Goal: Information Seeking & Learning: Learn about a topic

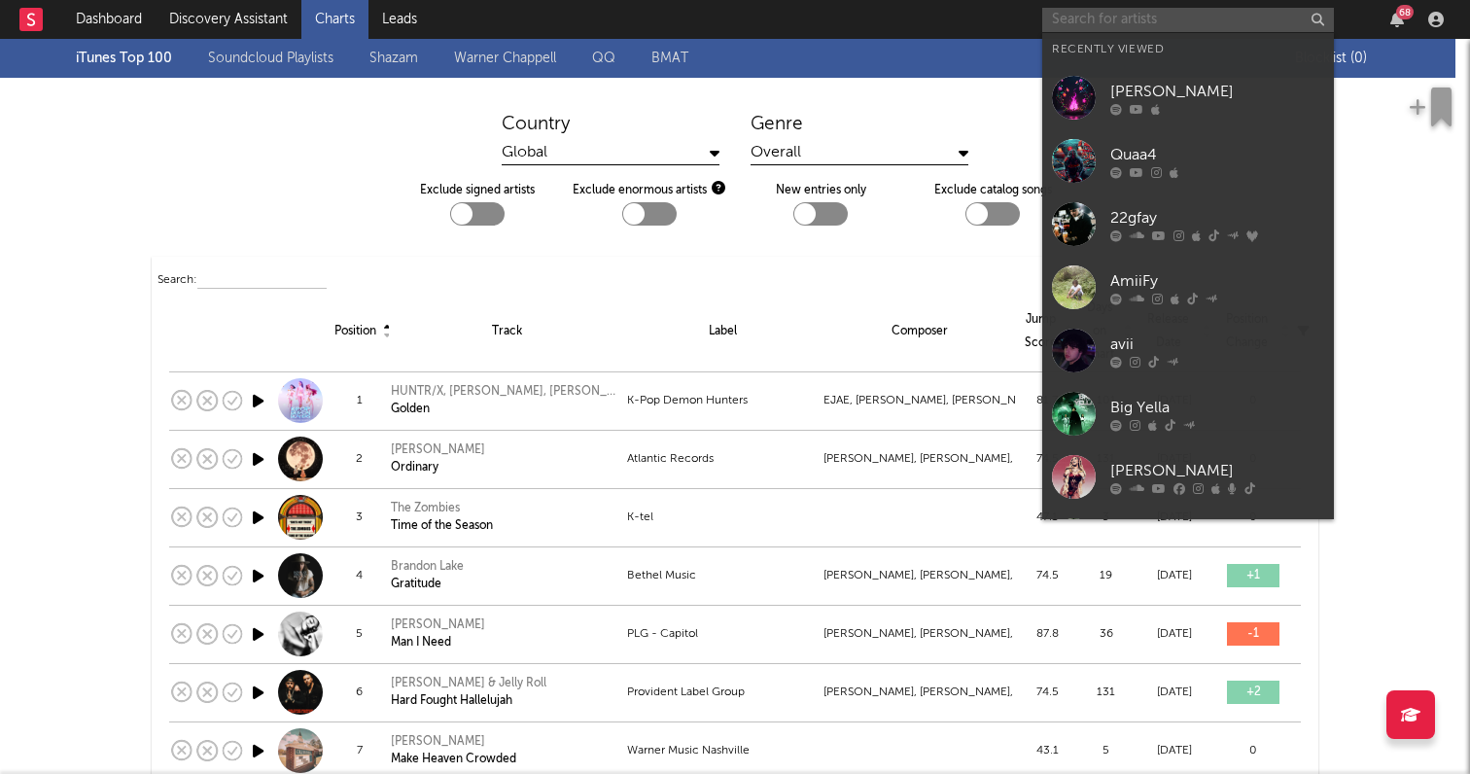
click at [1244, 15] on input "text" at bounding box center [1188, 20] width 292 height 24
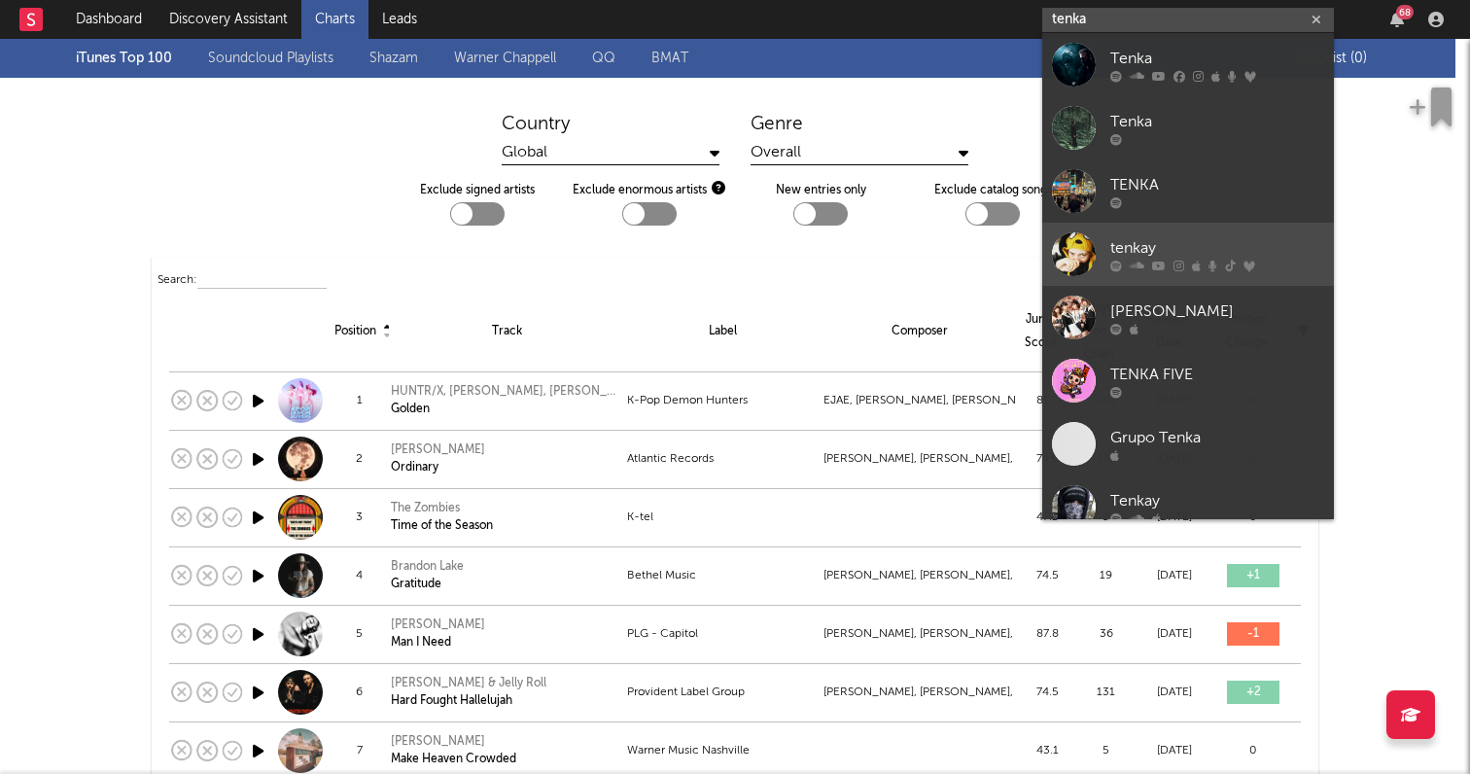
type input "tenka"
click at [1159, 242] on div "tenkay" at bounding box center [1217, 247] width 214 height 23
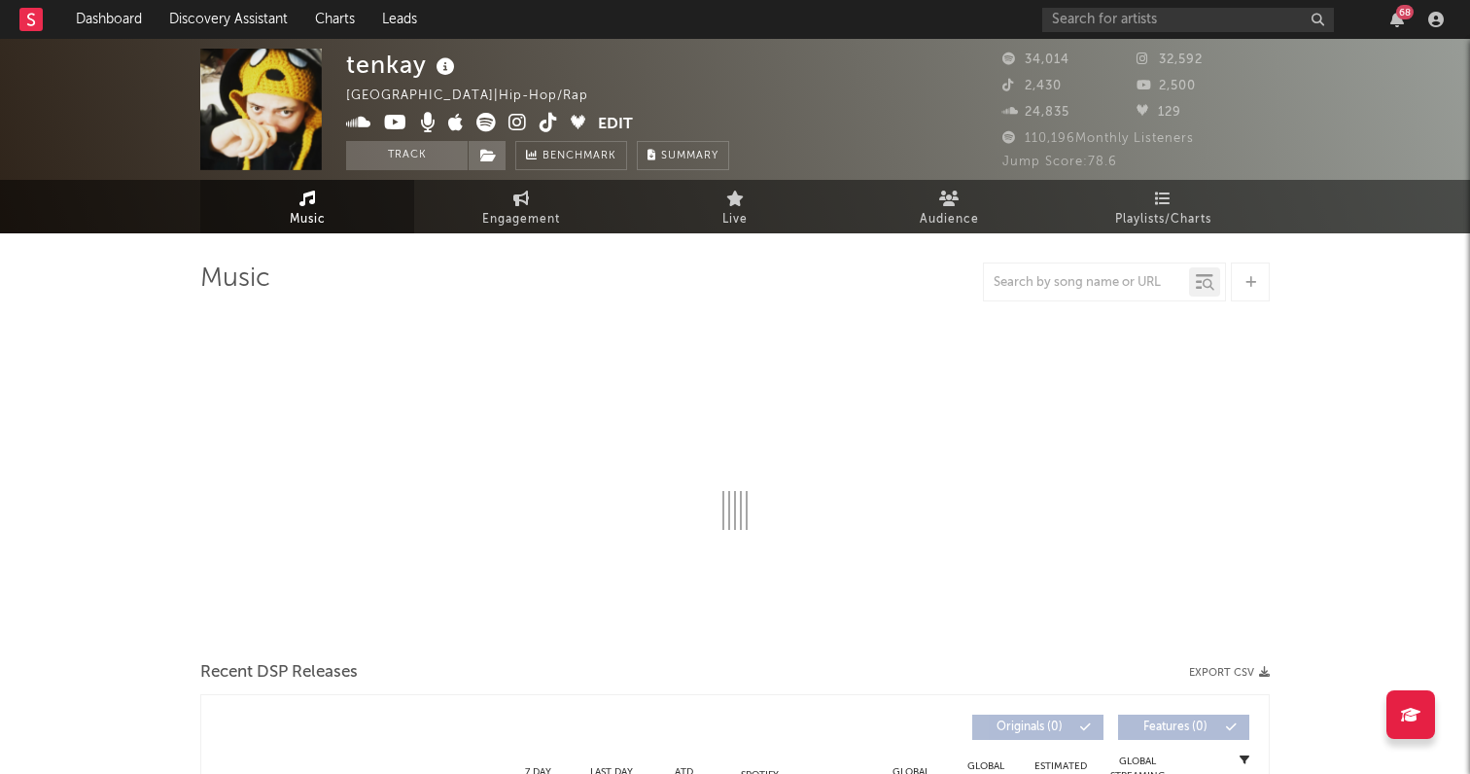
select select "6m"
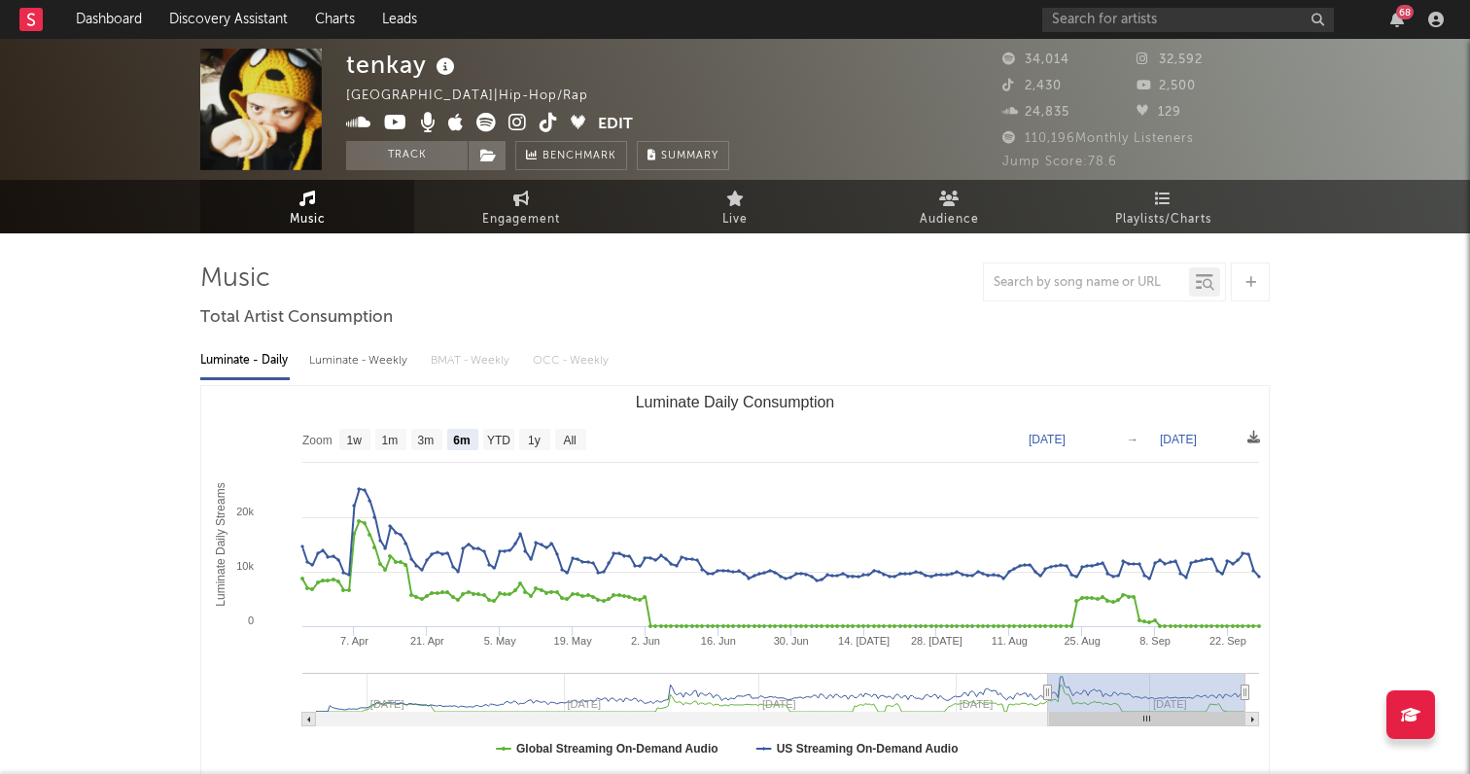
click at [515, 122] on icon at bounding box center [517, 122] width 18 height 19
click at [1113, 28] on input "text" at bounding box center [1188, 20] width 292 height 24
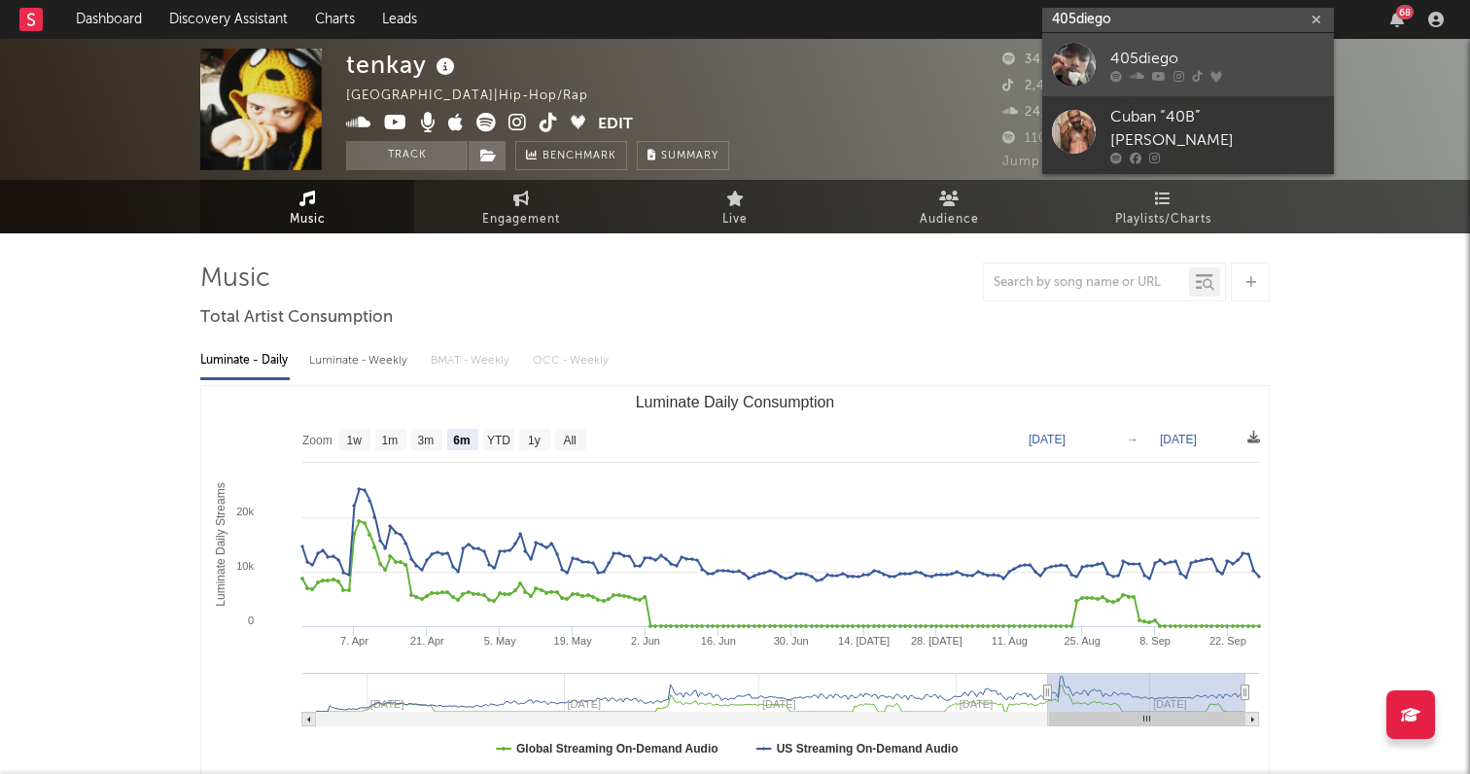
type input "405diego"
click at [1183, 79] on div at bounding box center [1217, 76] width 214 height 12
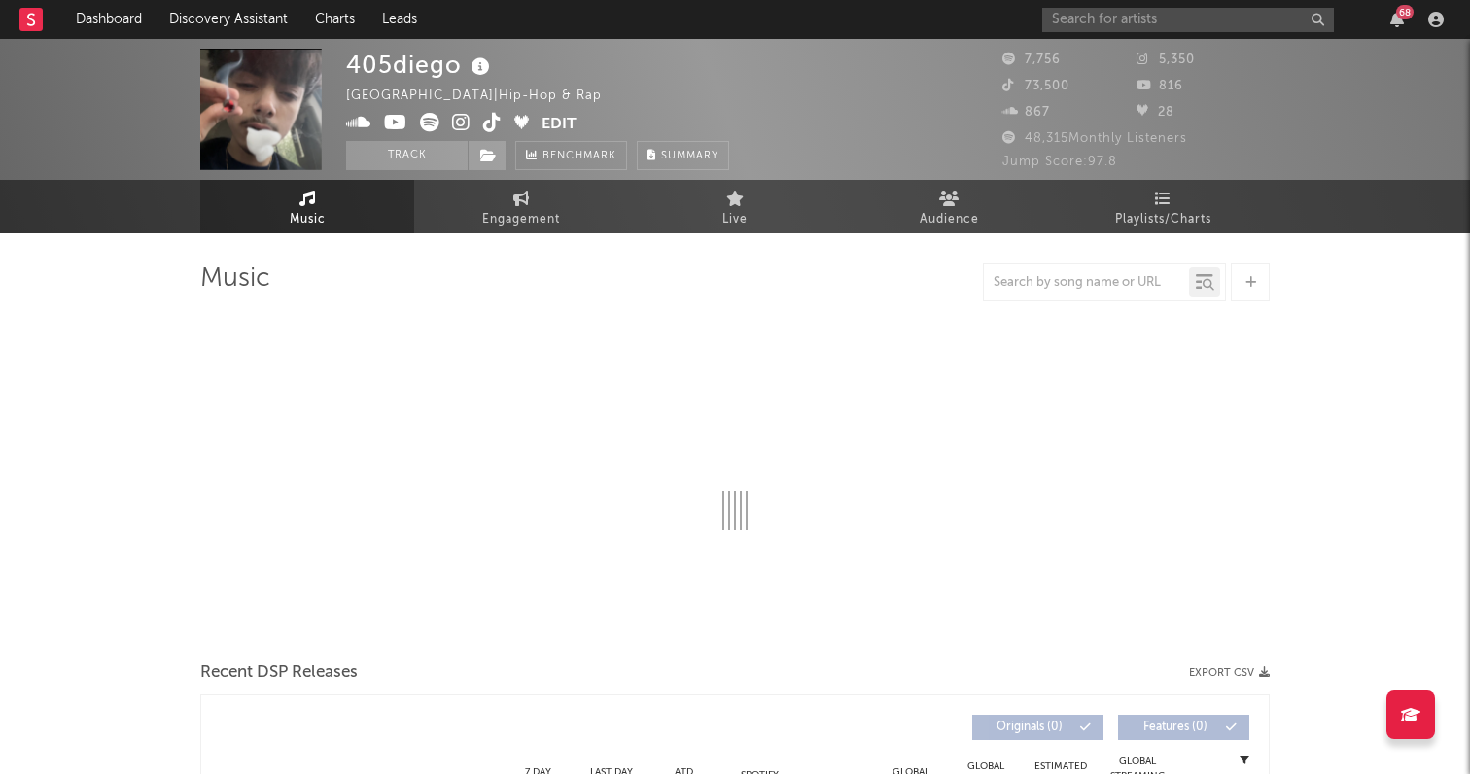
select select "1w"
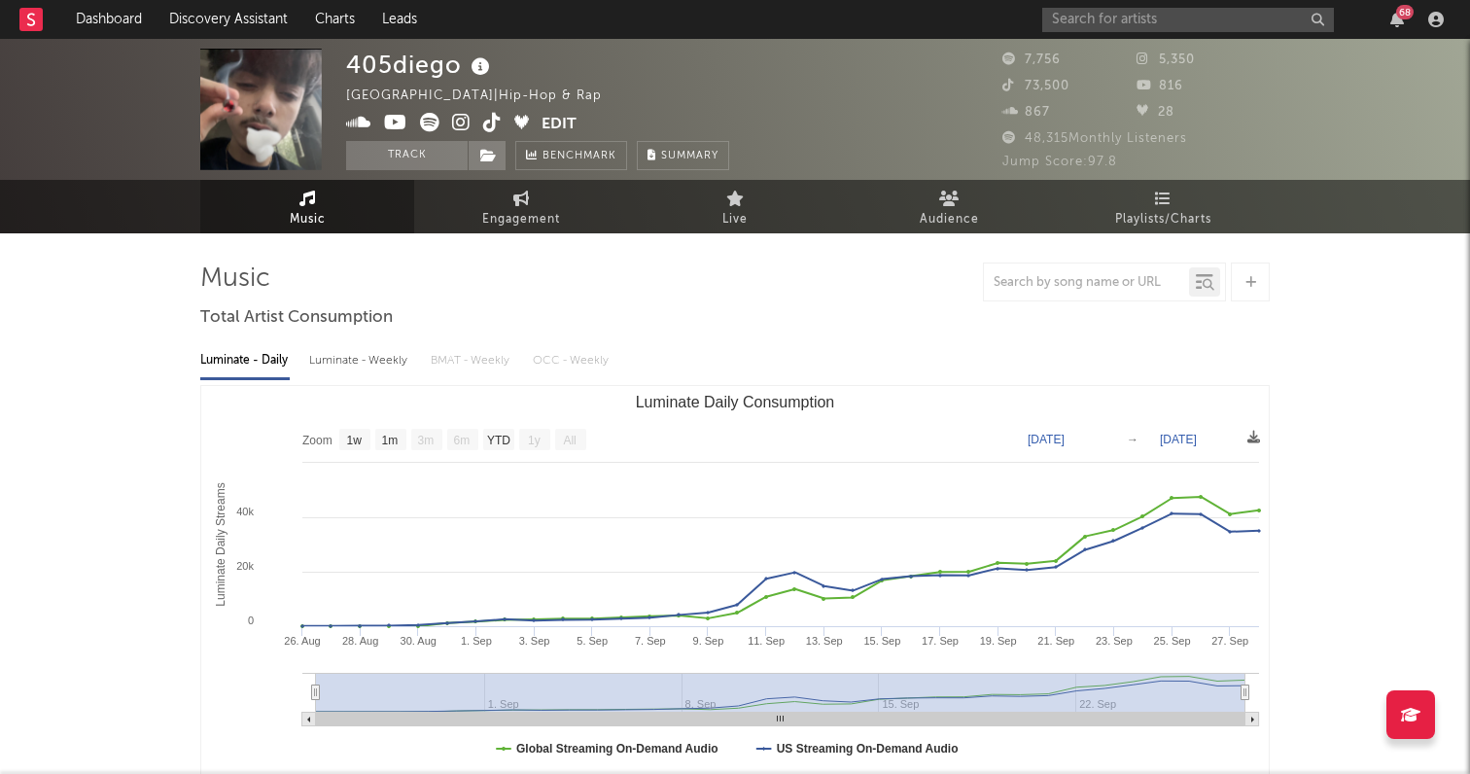
click at [458, 121] on icon at bounding box center [461, 122] width 18 height 19
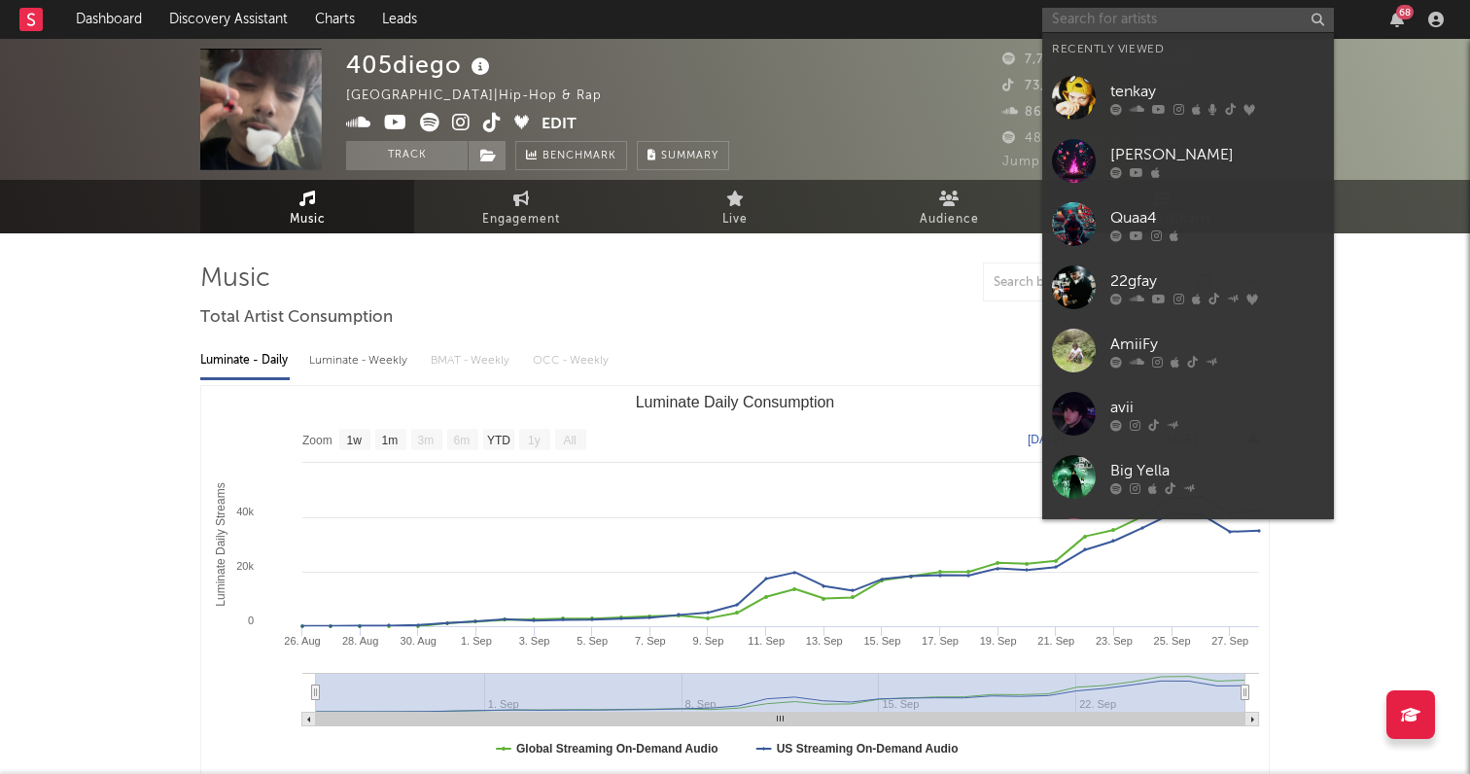
click at [1124, 26] on input "text" at bounding box center [1188, 20] width 292 height 24
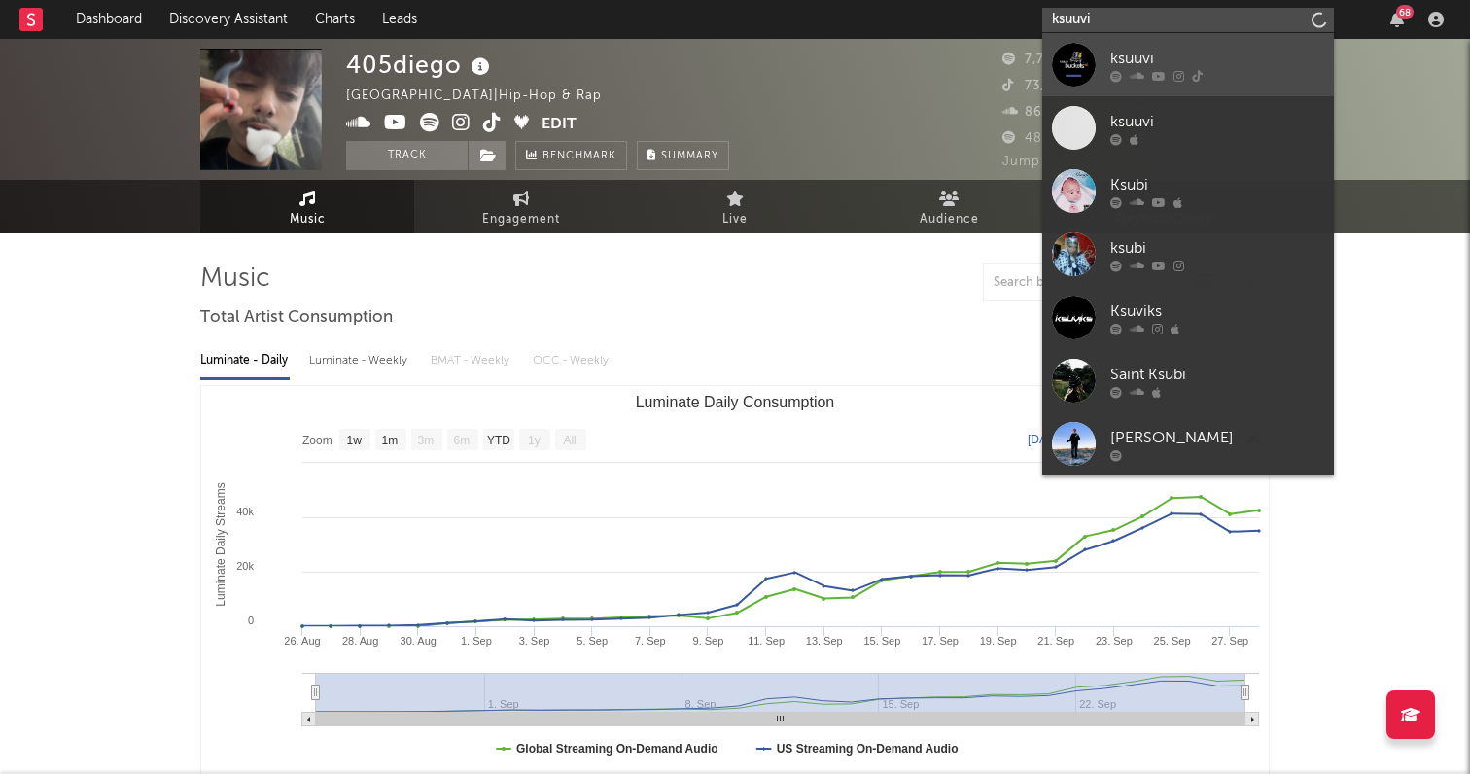
type input "ksuuvi"
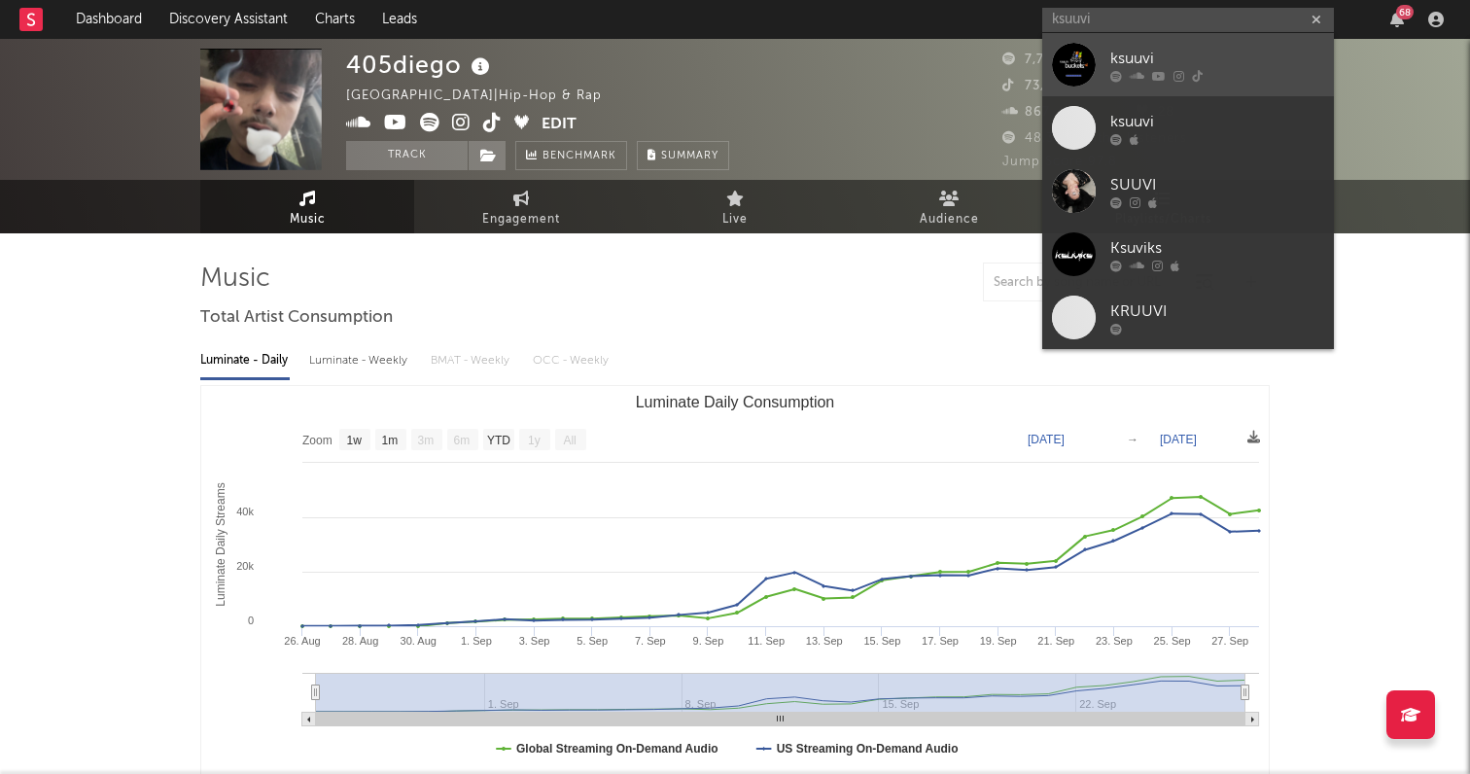
click at [1173, 47] on div "ksuuvi" at bounding box center [1217, 58] width 214 height 23
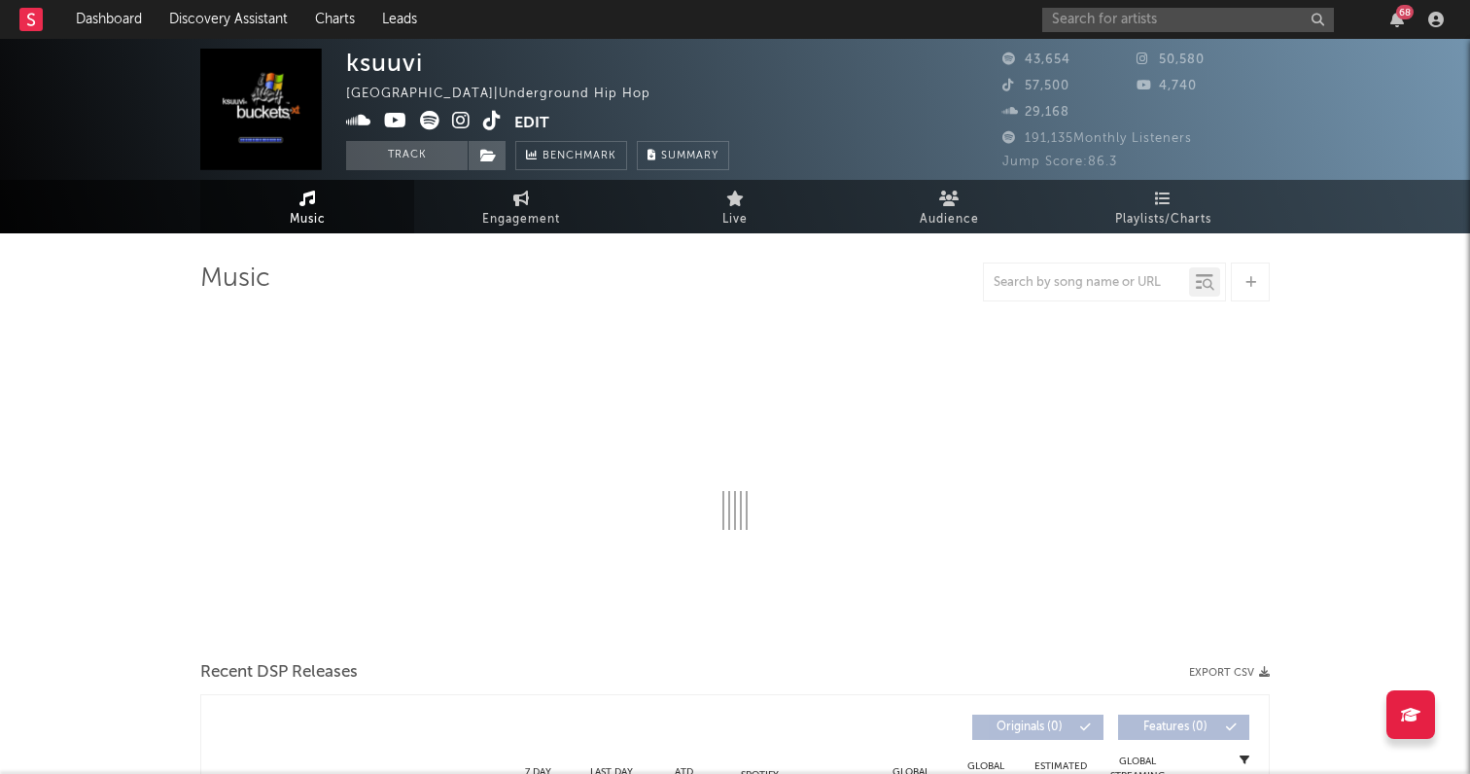
select select "6m"
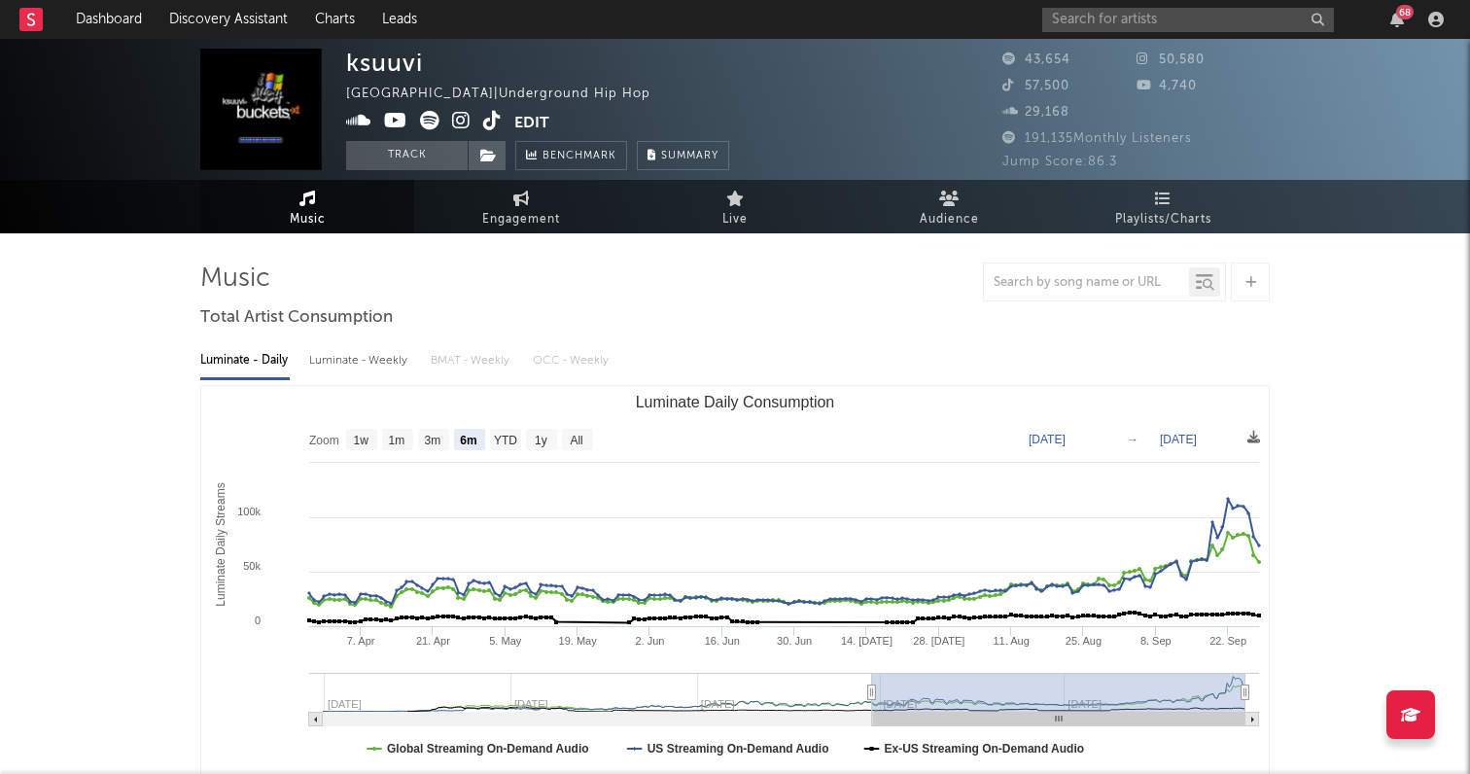
click at [462, 124] on icon at bounding box center [461, 120] width 18 height 19
click at [1120, 19] on input "text" at bounding box center [1188, 20] width 292 height 24
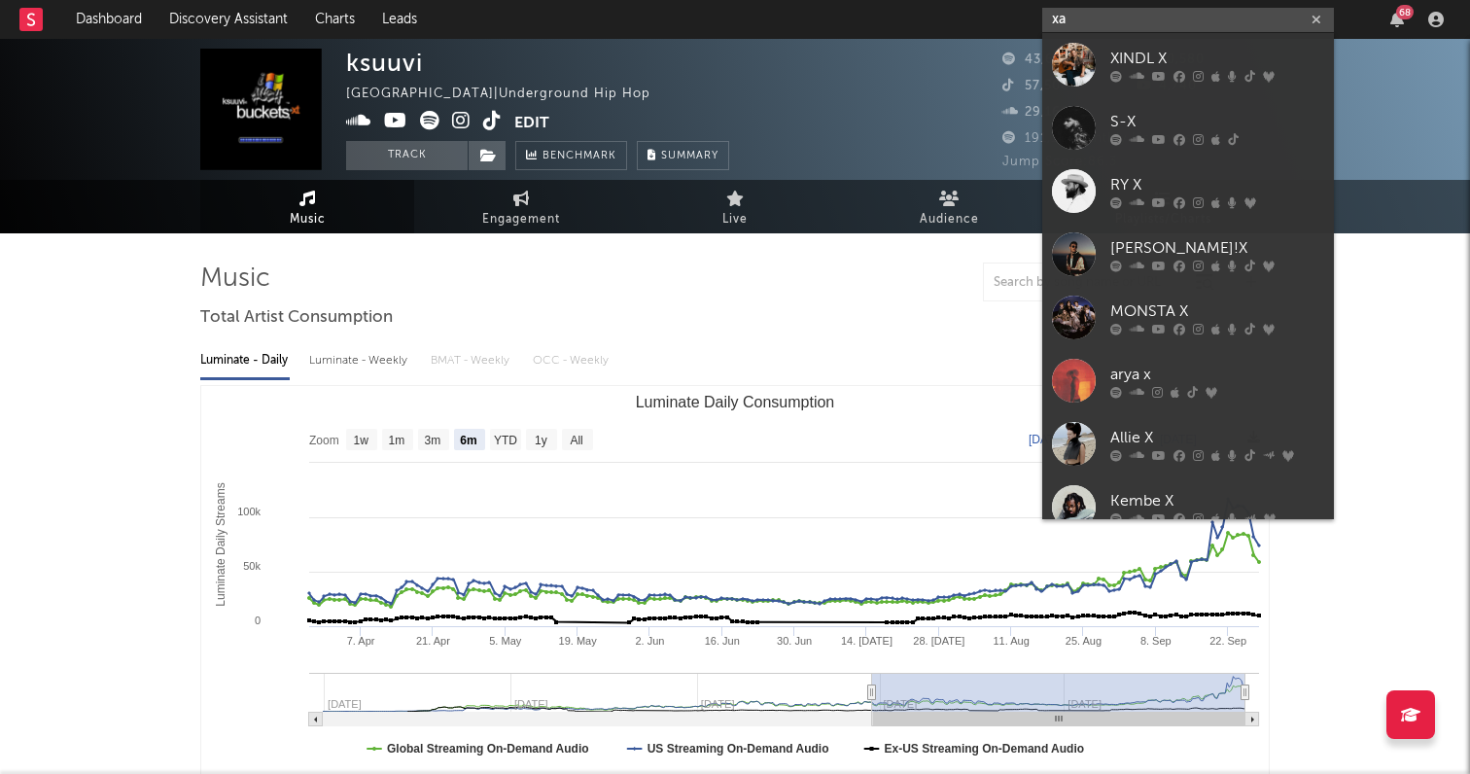
type input "x"
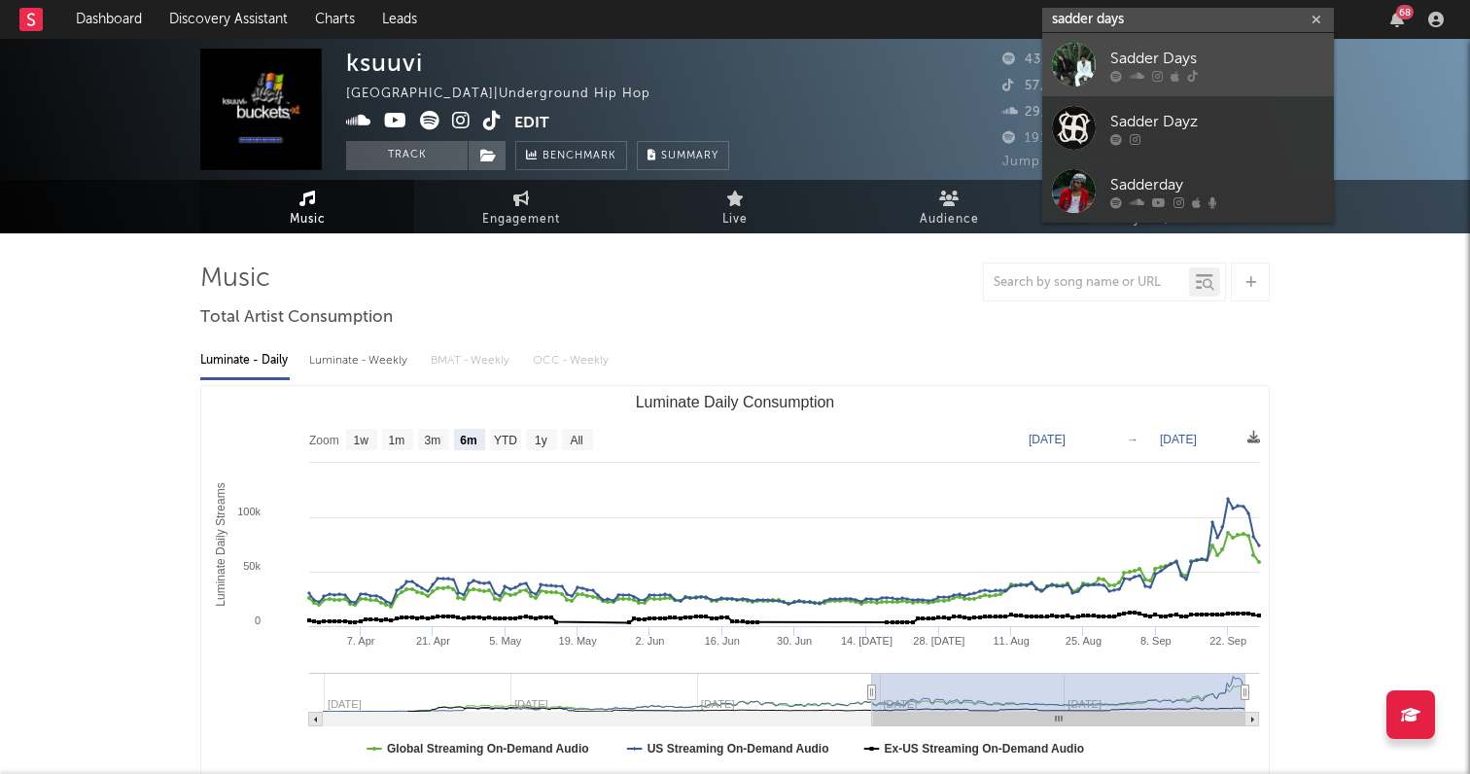
type input "sadder days"
click at [1164, 62] on div "Sadder Days" at bounding box center [1217, 58] width 214 height 23
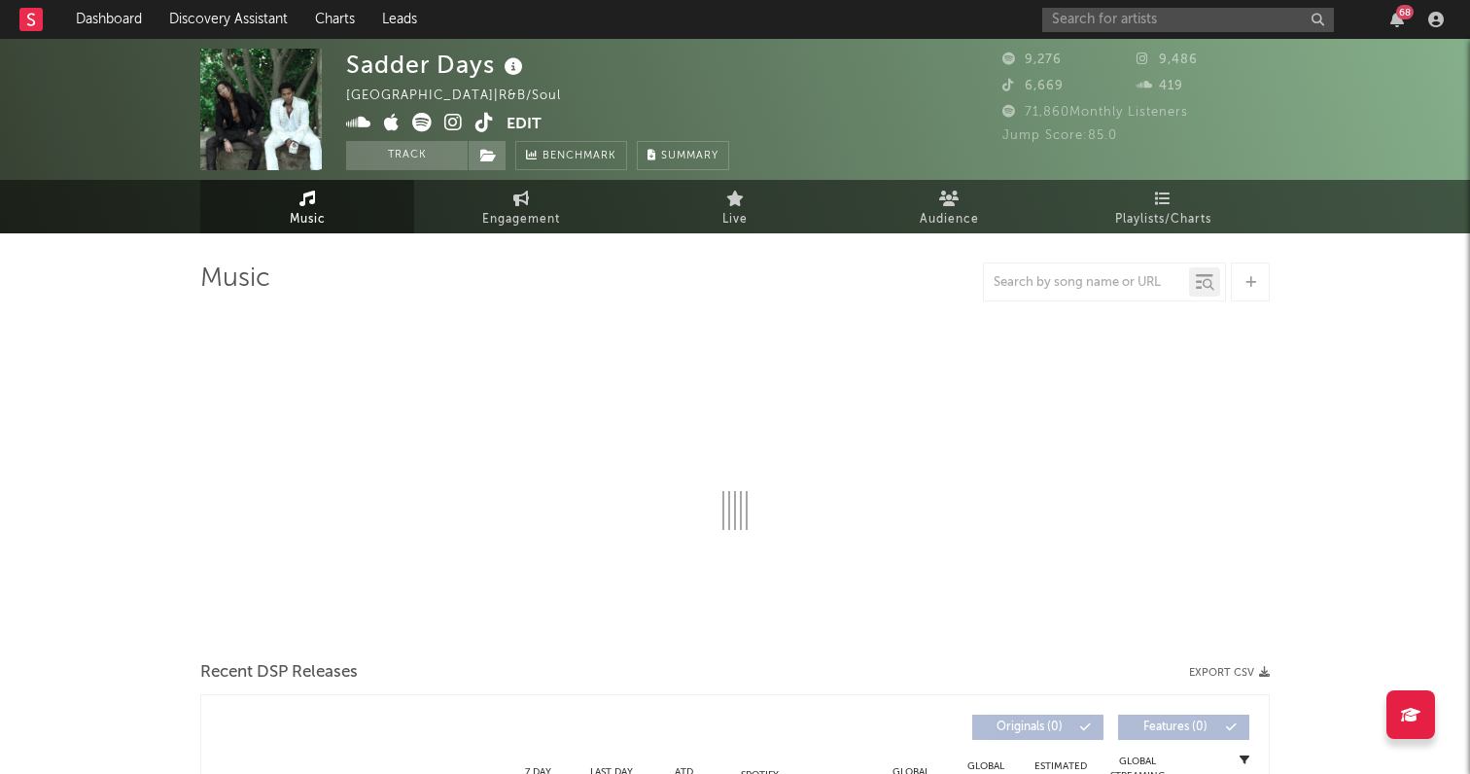
select select "6m"
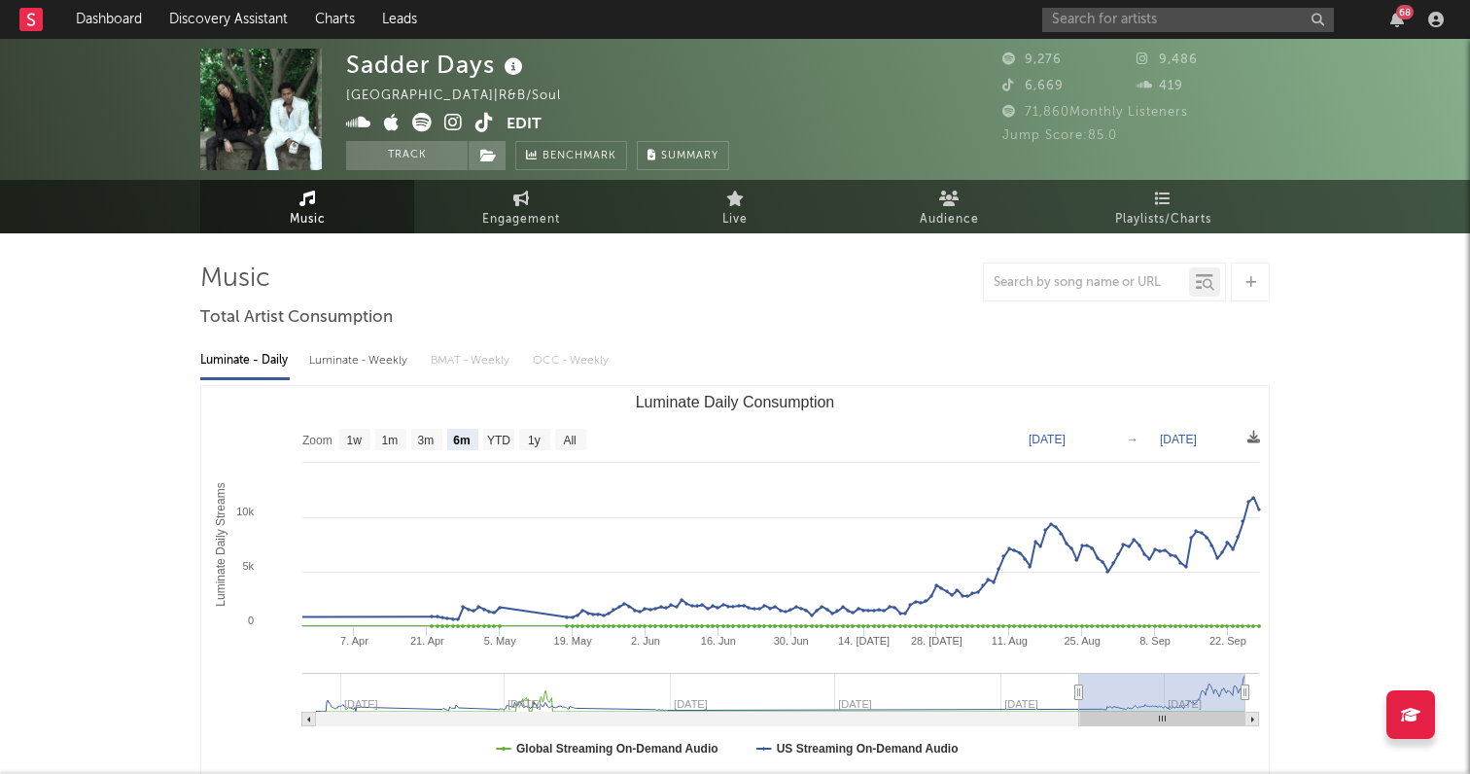
click at [450, 120] on icon at bounding box center [453, 122] width 18 height 19
click at [1085, 12] on input "text" at bounding box center [1188, 20] width 292 height 24
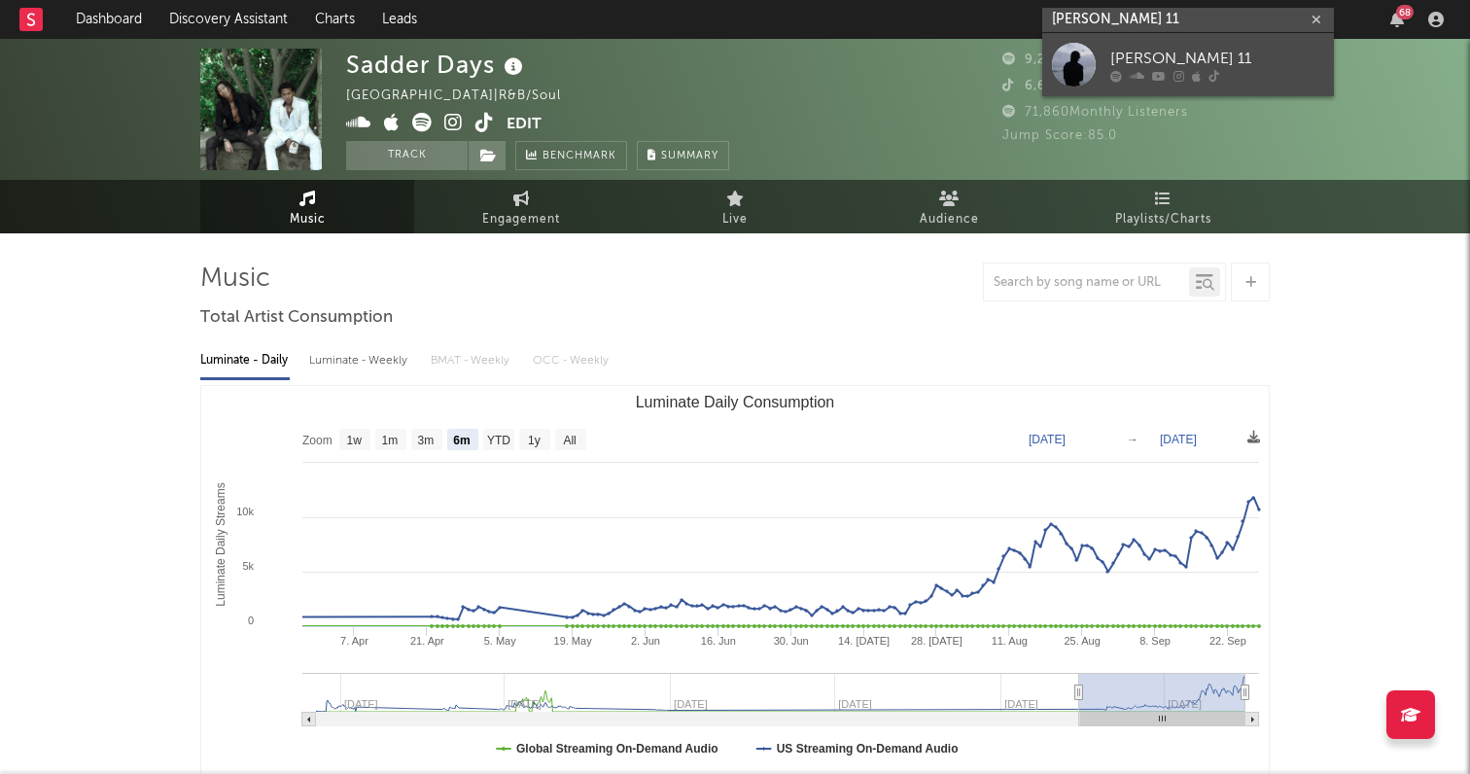
type input "[PERSON_NAME] 11"
click at [1165, 60] on div "[PERSON_NAME] 11" at bounding box center [1217, 58] width 214 height 23
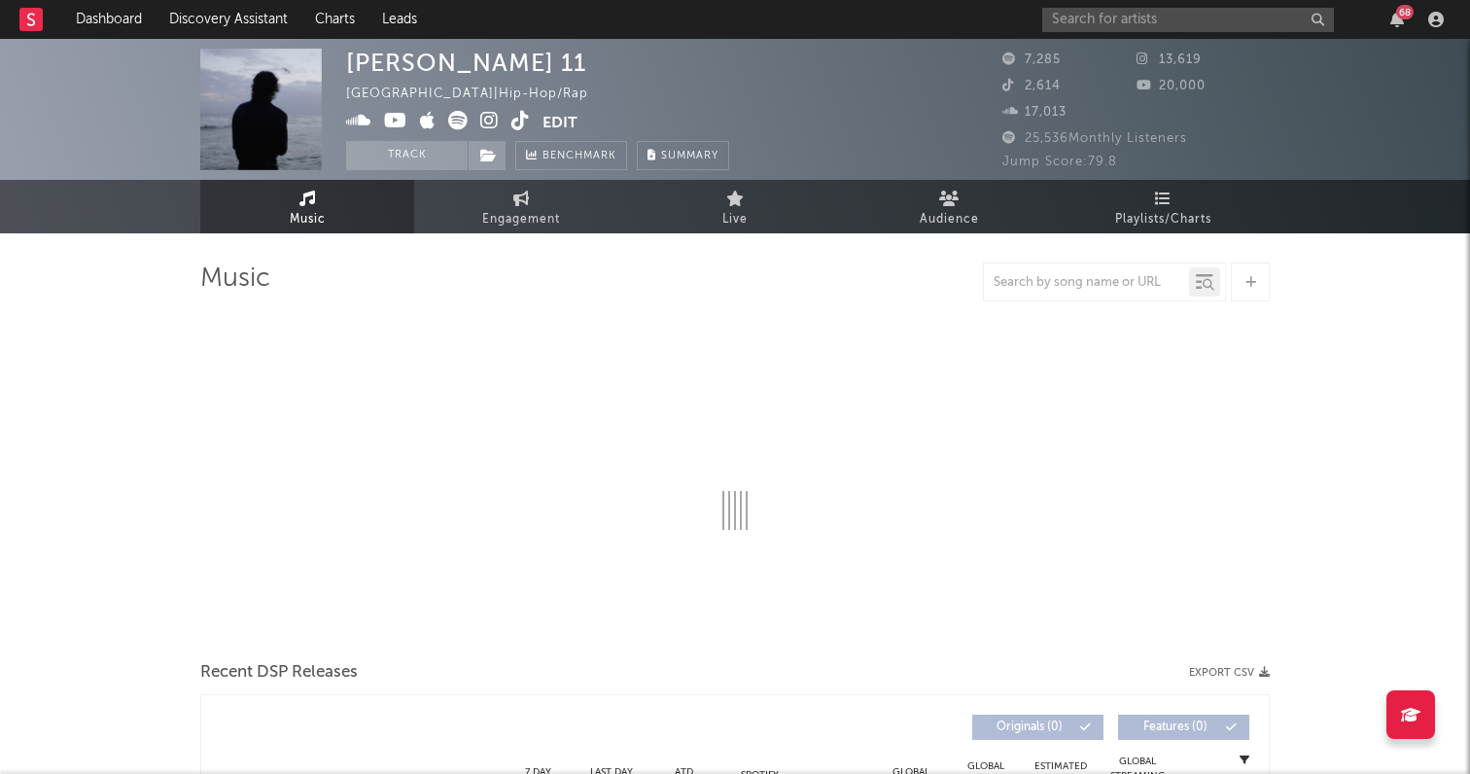
select select "6m"
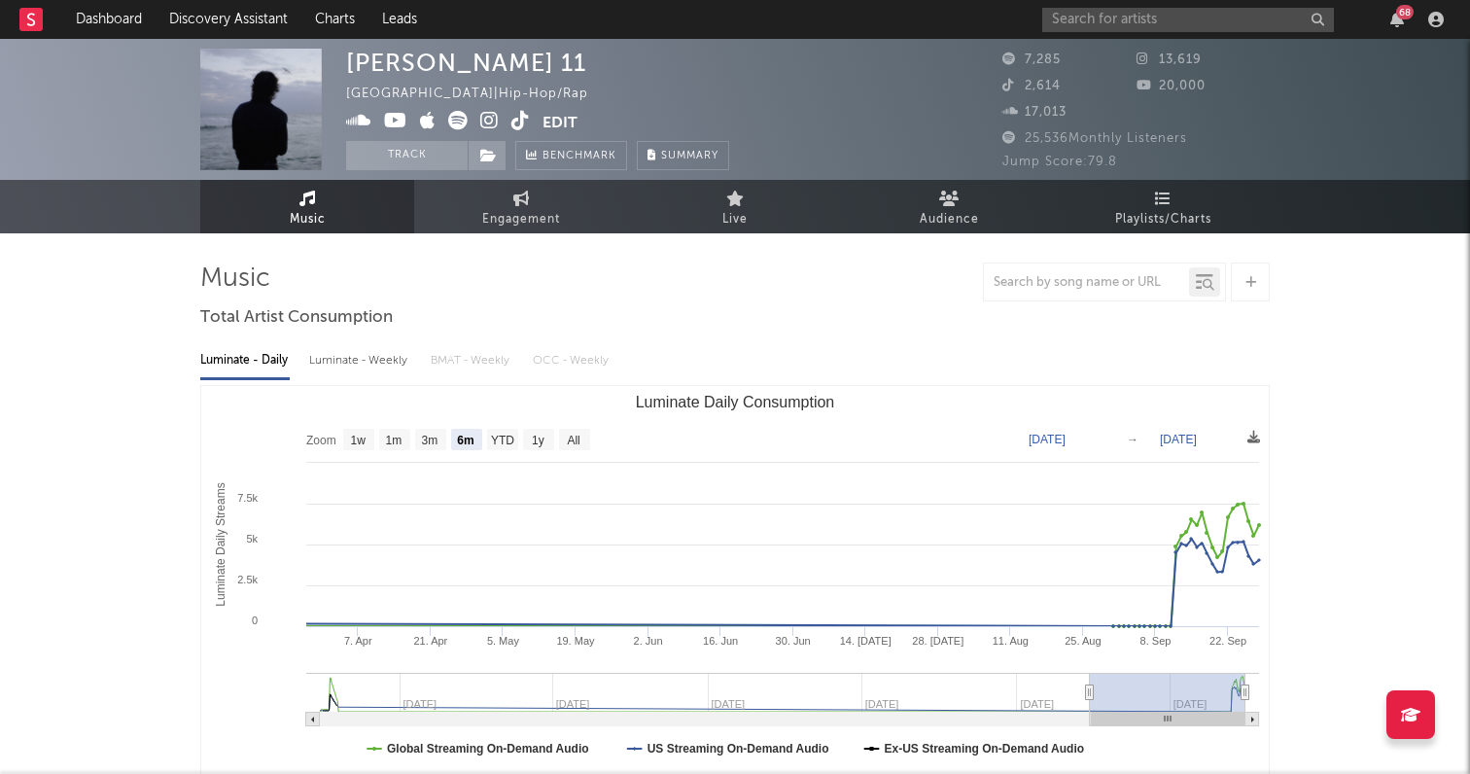
click at [480, 115] on icon at bounding box center [489, 120] width 18 height 19
click at [1136, 24] on input "text" at bounding box center [1188, 20] width 292 height 24
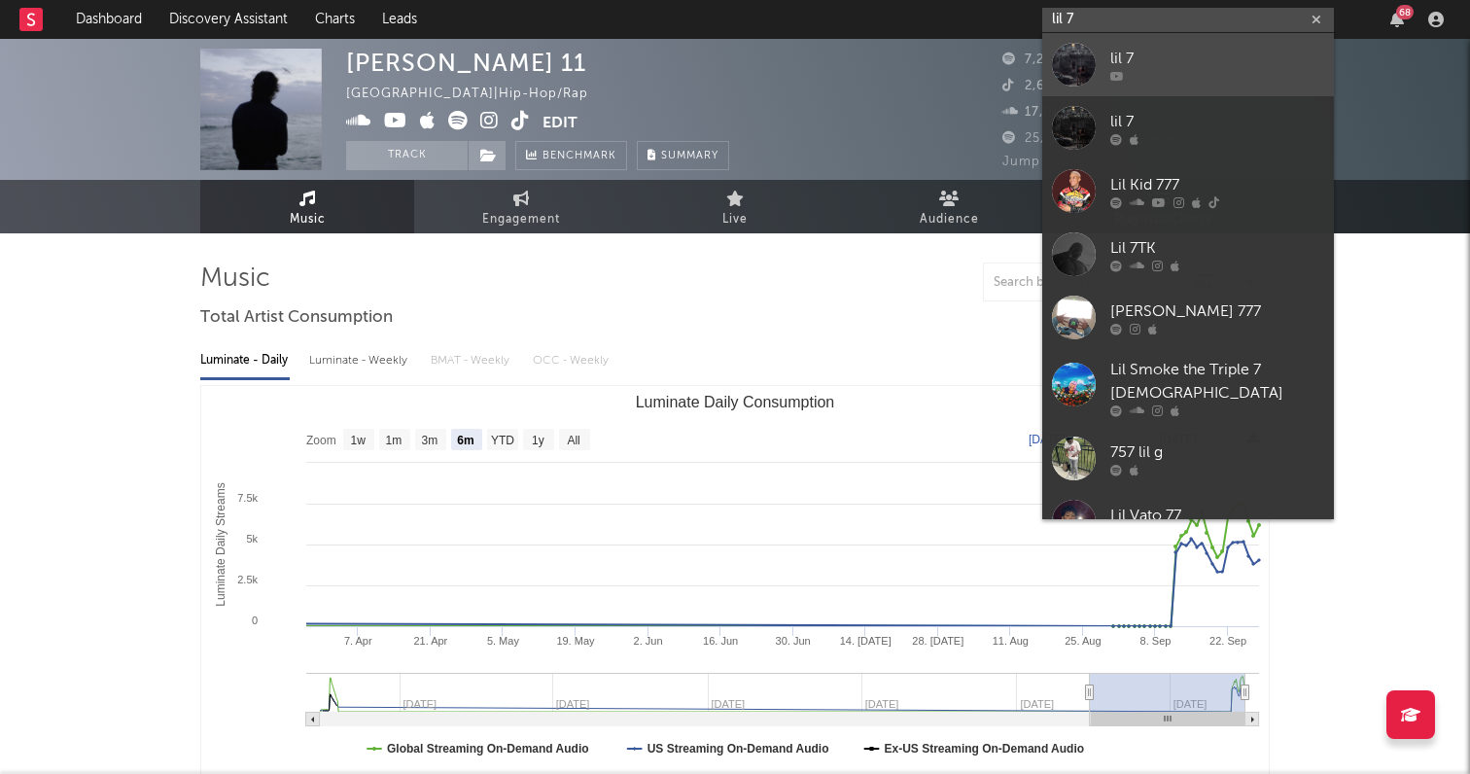
type input "lil 7"
click at [1235, 61] on div "lil 7" at bounding box center [1217, 58] width 214 height 23
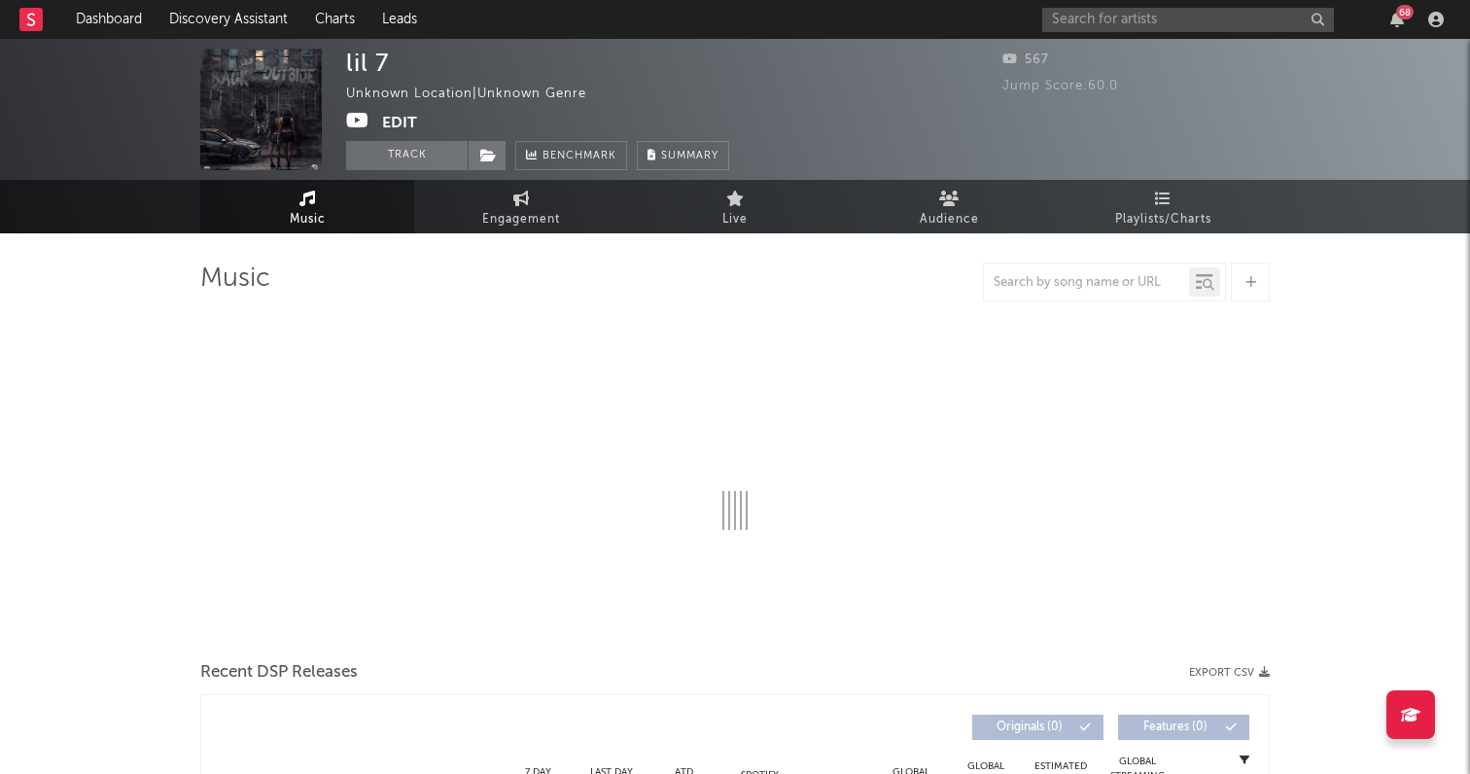
select select "1w"
